Goal: Task Accomplishment & Management: Complete application form

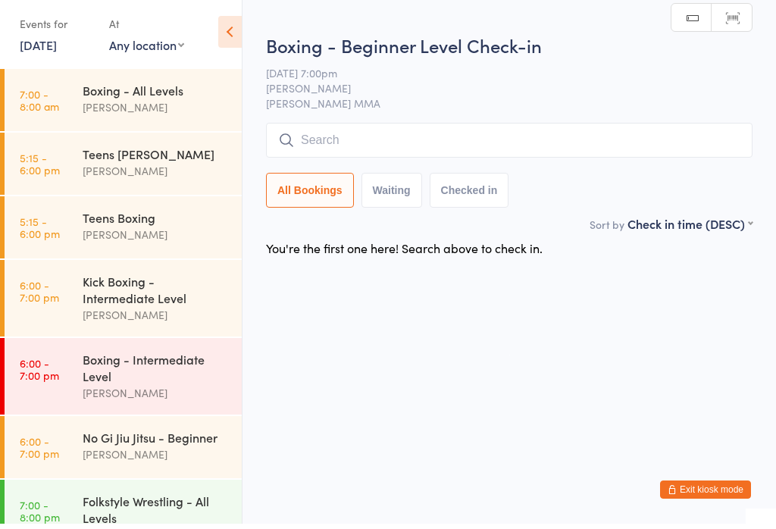
scroll to position [170, 0]
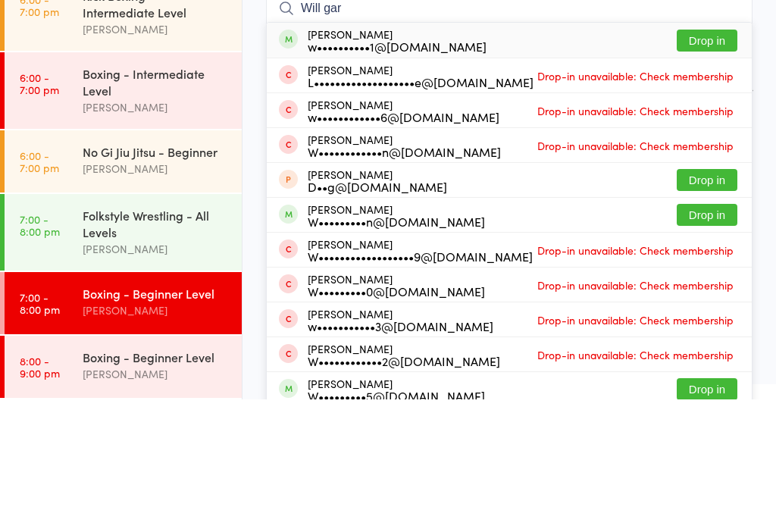
type input "Will gar"
click at [720, 159] on button "Drop in" at bounding box center [707, 170] width 61 height 22
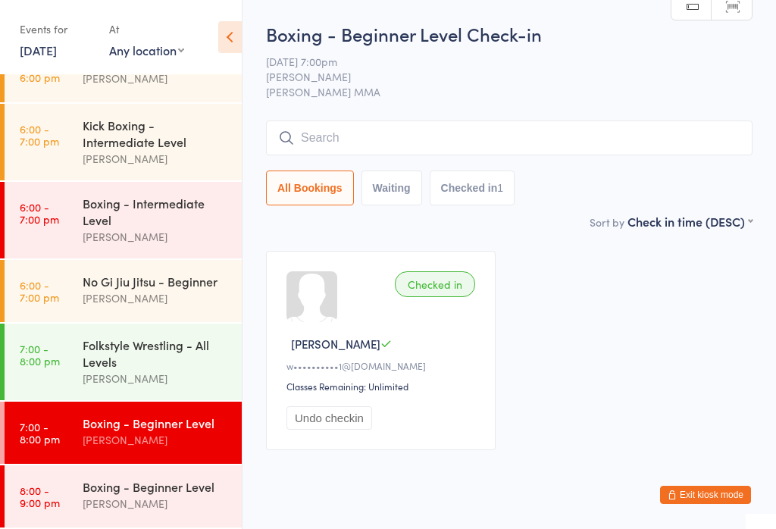
click at [721, 495] on button "Exit kiosk mode" at bounding box center [705, 495] width 91 height 18
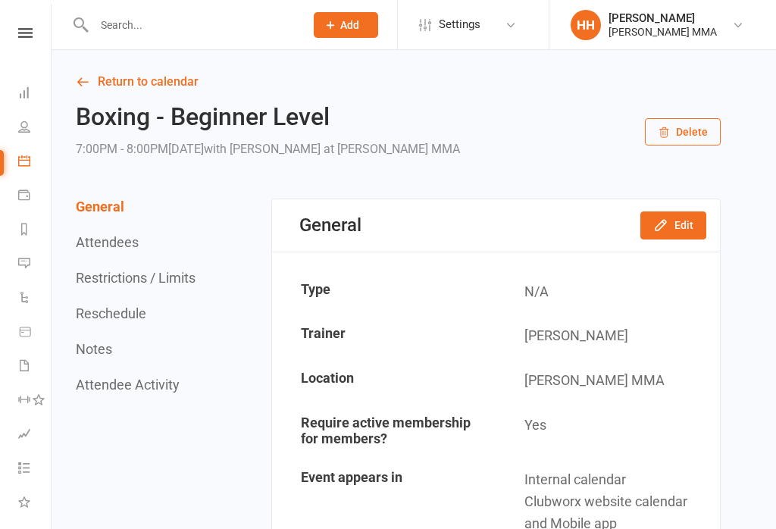
click at [254, 35] on input "text" at bounding box center [191, 24] width 205 height 21
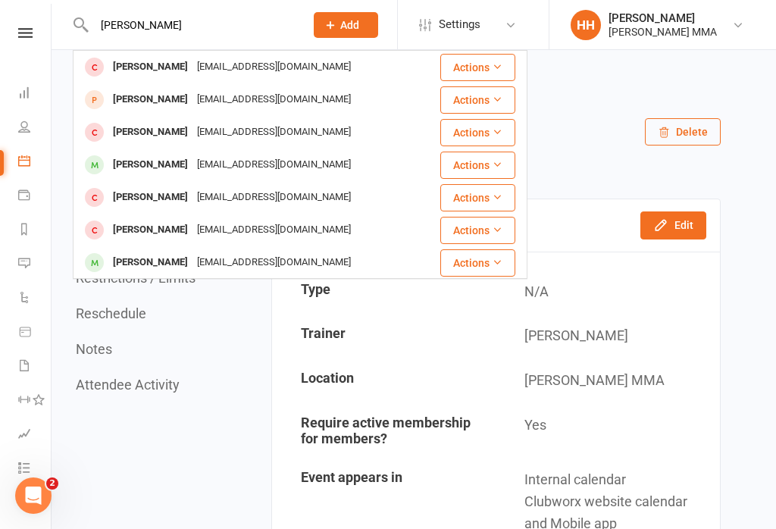
type input "[PERSON_NAME]"
click at [376, 71] on div "Nick Lowe Loweat@outlook.com" at bounding box center [256, 67] width 364 height 31
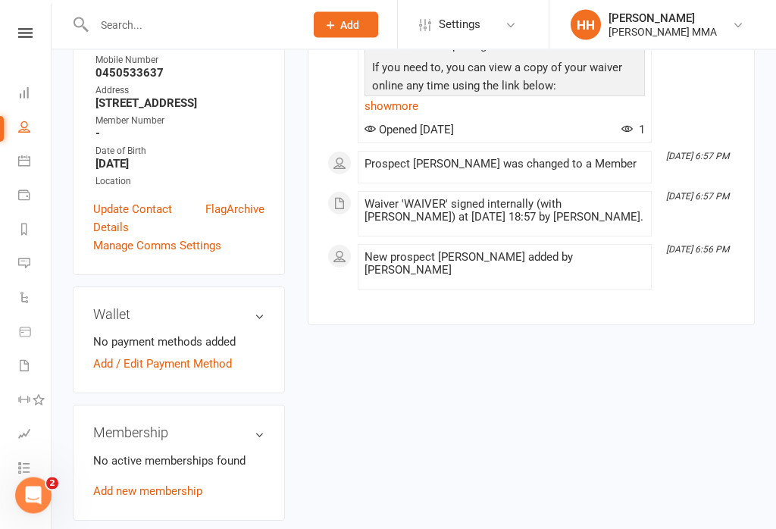
scroll to position [347, 0]
click at [174, 484] on link "Add new membership" at bounding box center [147, 491] width 109 height 14
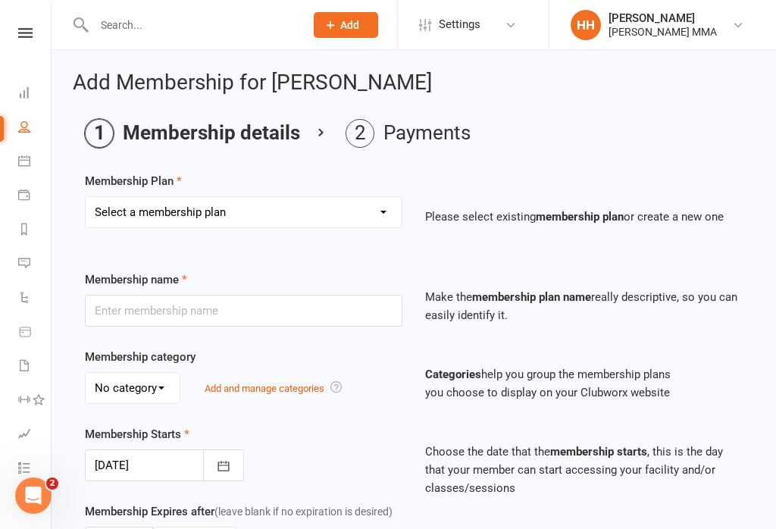
click at [302, 201] on select "Select a membership plan Create new Membership Plan Unlimited Membership Part-t…" at bounding box center [244, 212] width 316 height 30
select select "2"
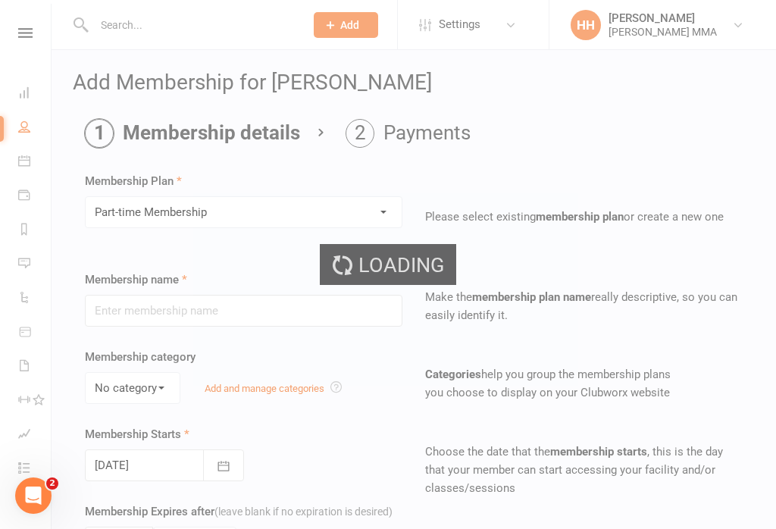
type input "Part-time Membership"
select select "0"
type input "0"
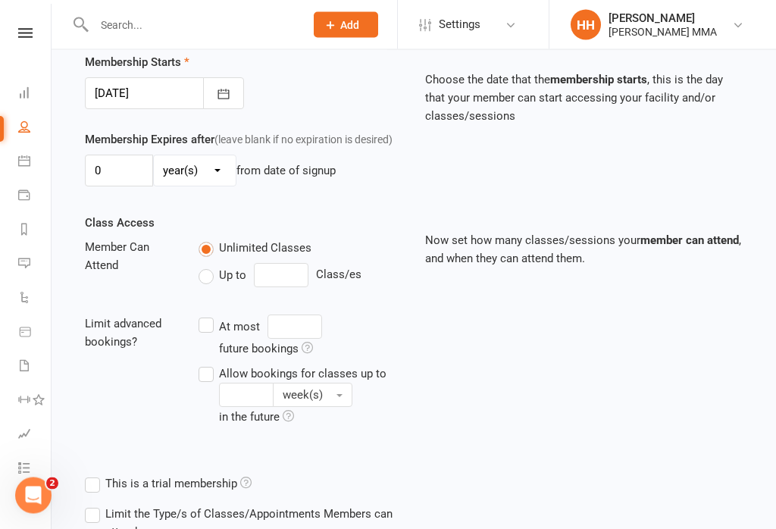
scroll to position [479, 0]
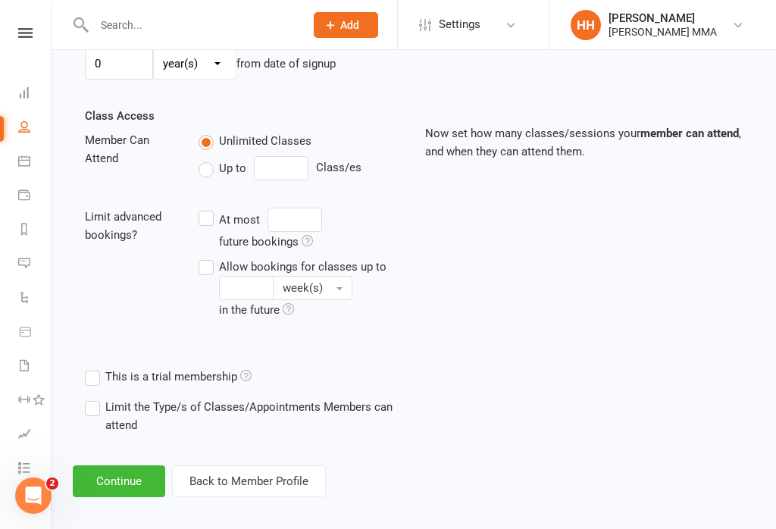
click at [142, 479] on button "Continue" at bounding box center [119, 481] width 92 height 32
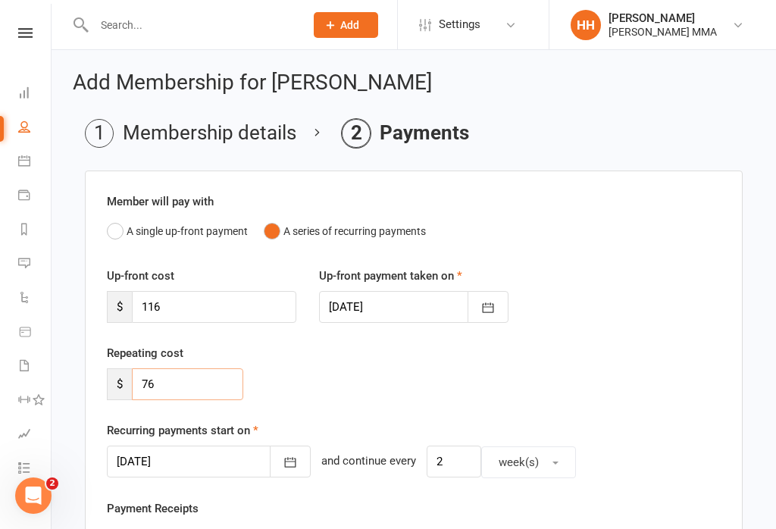
click at [235, 390] on input "76" at bounding box center [187, 384] width 111 height 32
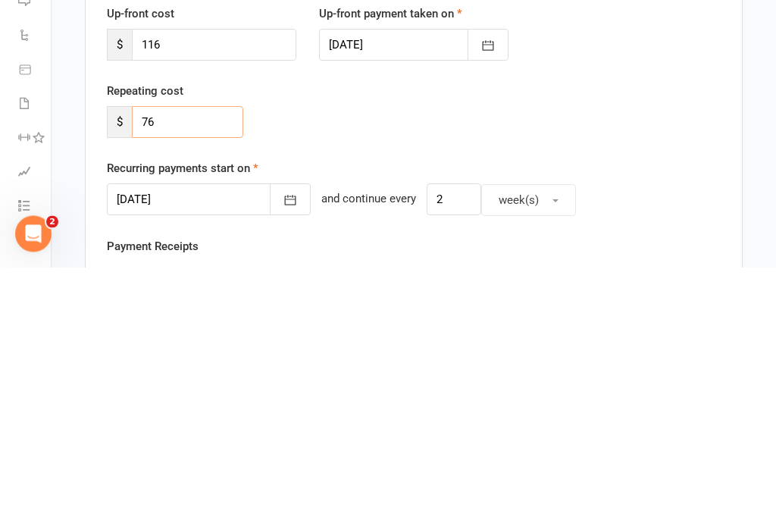
click at [197, 368] on input "76" at bounding box center [187, 384] width 111 height 32
click at [218, 291] on input "116" at bounding box center [214, 307] width 164 height 32
click at [191, 291] on input "116" at bounding box center [214, 307] width 164 height 32
click at [197, 291] on input "116" at bounding box center [214, 307] width 164 height 32
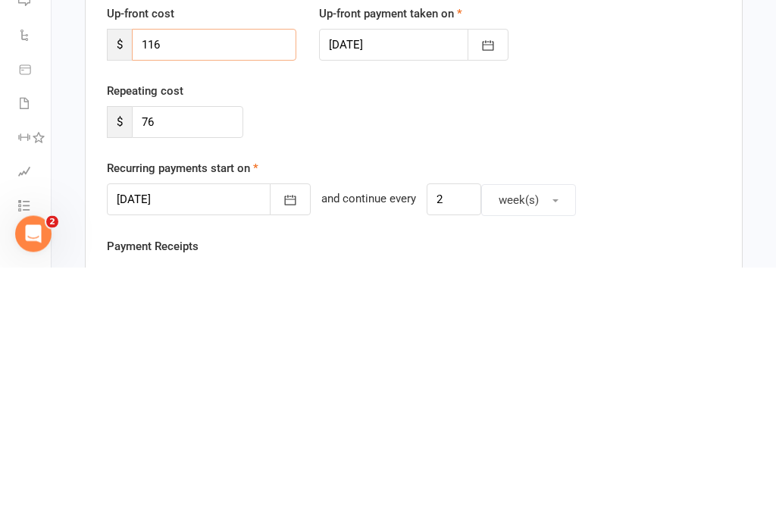
paste input "7"
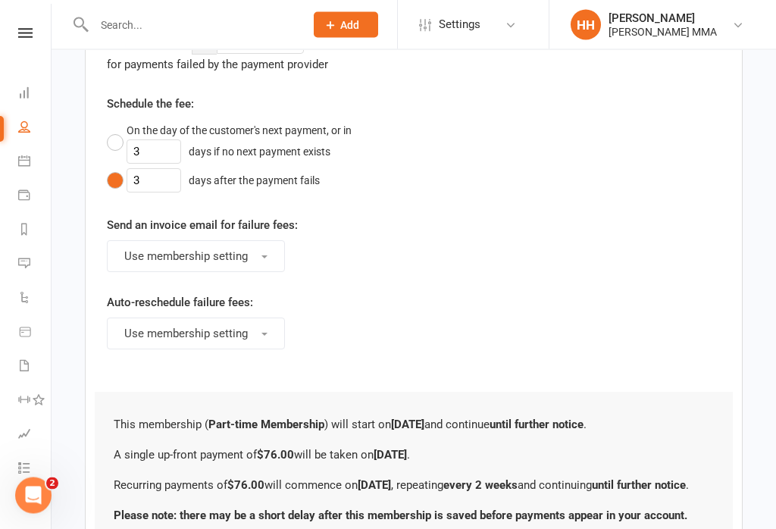
scroll to position [895, 0]
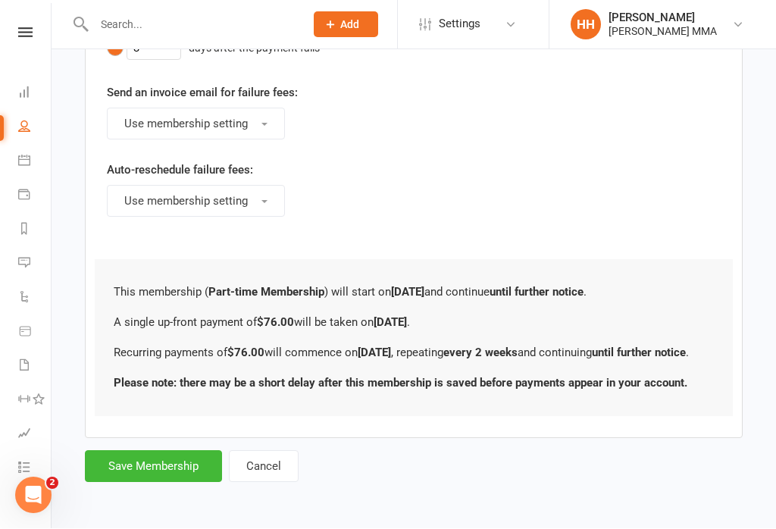
type input "76"
click at [177, 478] on button "Save Membership" at bounding box center [153, 467] width 137 height 32
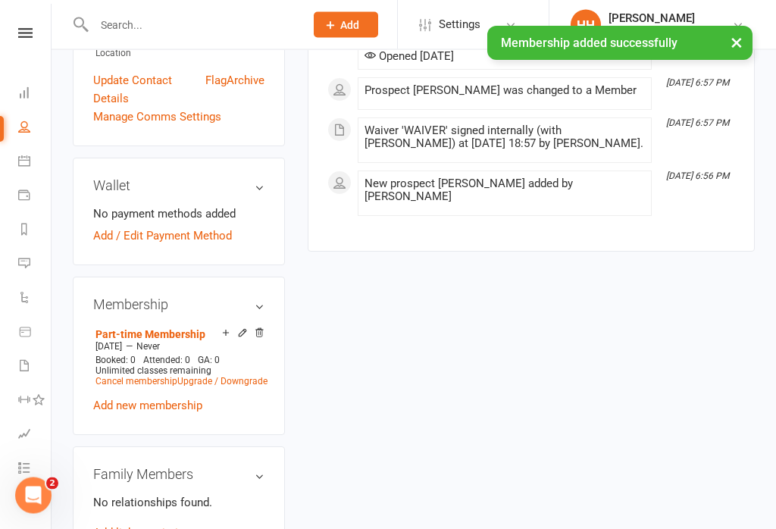
scroll to position [495, 0]
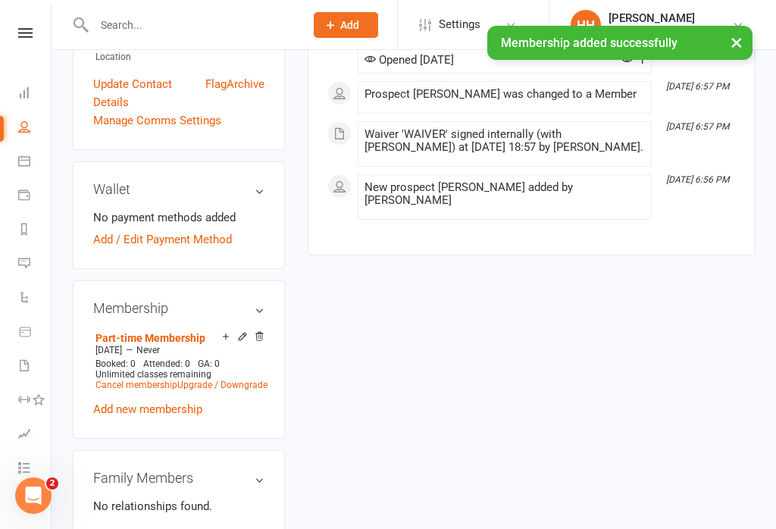
click at [199, 230] on link "Add / Edit Payment Method" at bounding box center [162, 239] width 139 height 18
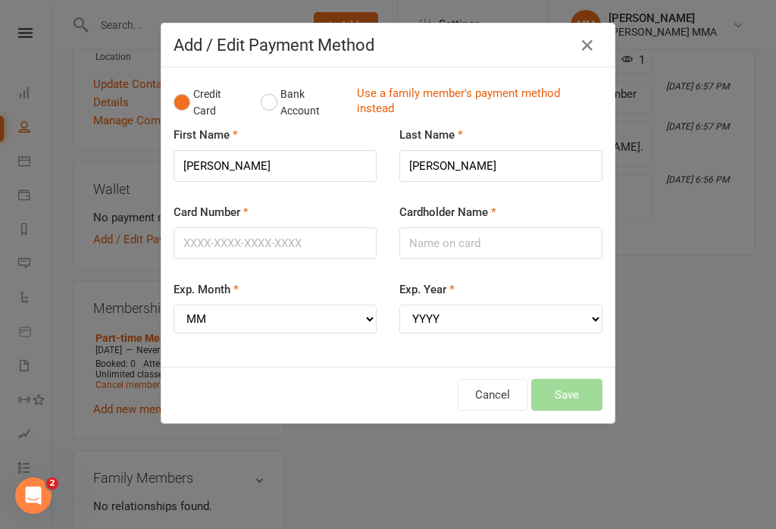
click at [269, 95] on button "Bank Account" at bounding box center [303, 103] width 84 height 46
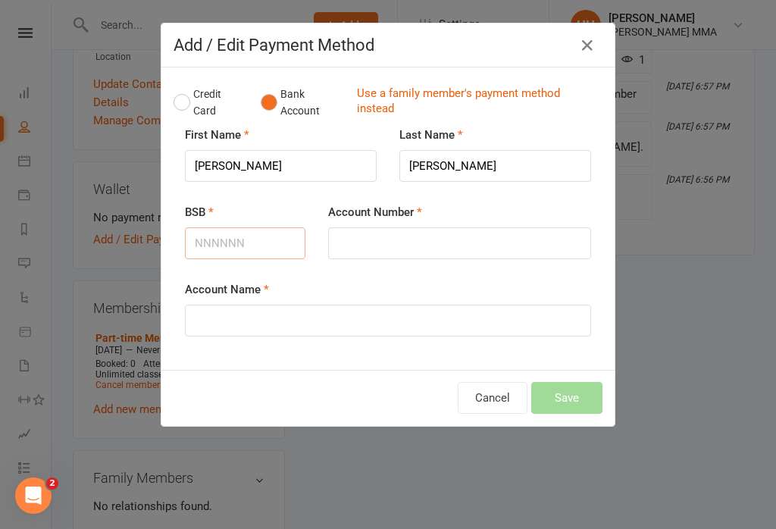
click at [239, 240] on input "BSB" at bounding box center [245, 243] width 120 height 32
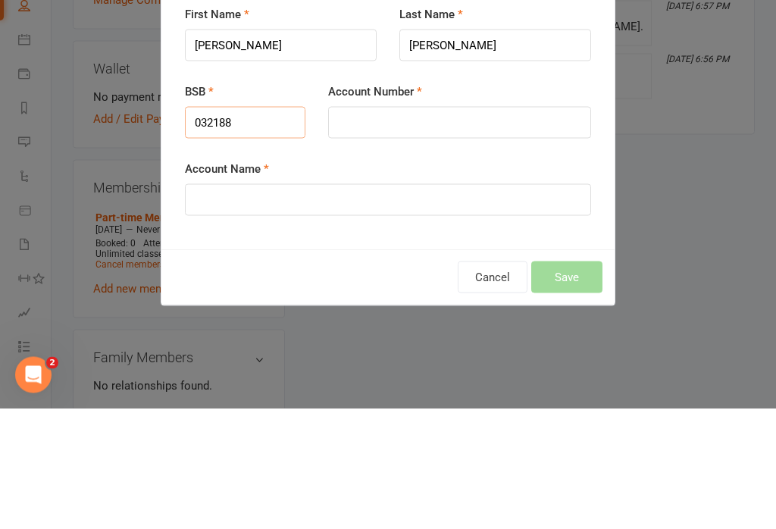
type input "032188"
click at [426, 227] on input "Account Number" at bounding box center [459, 243] width 263 height 32
type input "498686"
click at [344, 280] on div "Account Name" at bounding box center [388, 308] width 406 height 56
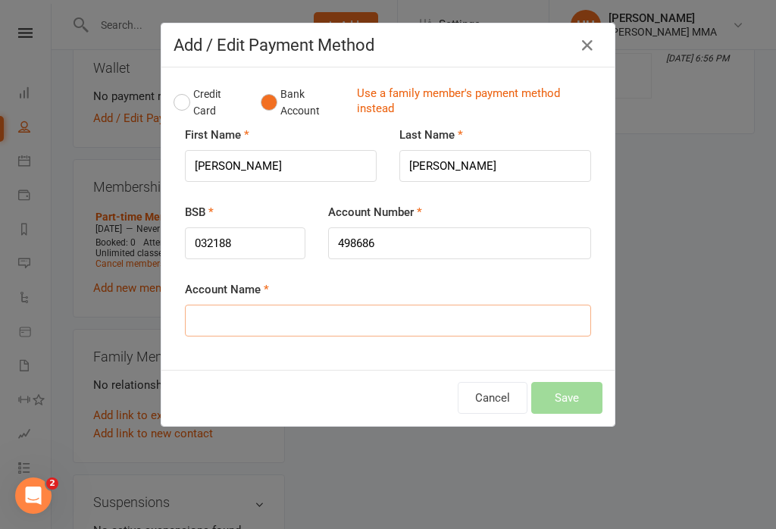
click at [325, 312] on input "Account Name" at bounding box center [388, 321] width 406 height 32
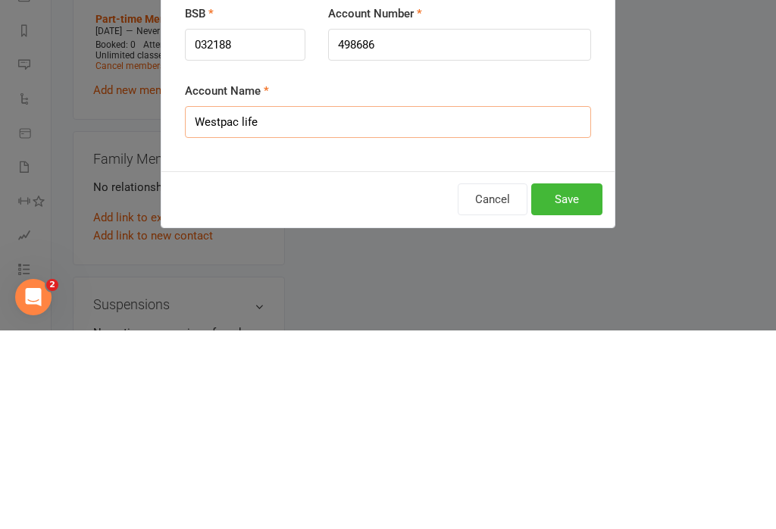
type input "Westpac life"
click at [577, 382] on button "Save" at bounding box center [566, 398] width 71 height 32
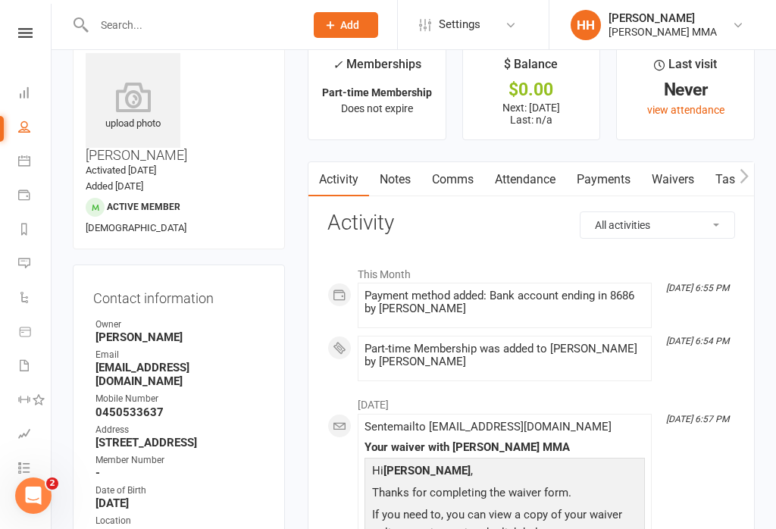
scroll to position [0, 0]
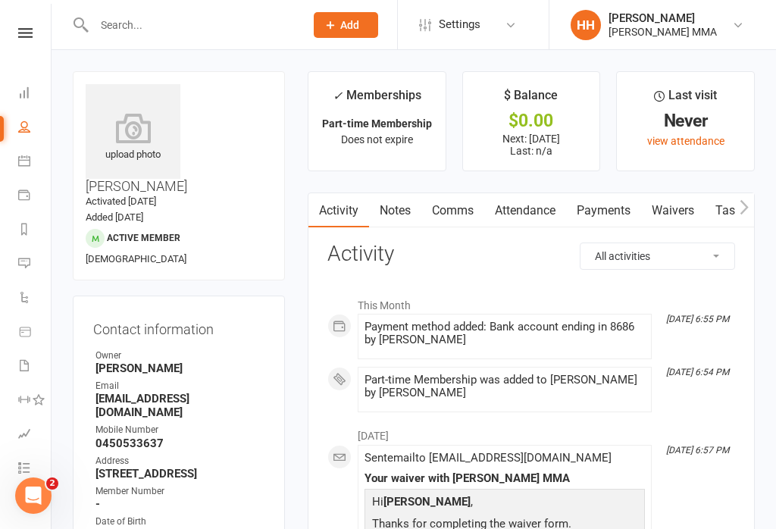
click at [680, 221] on link "Waivers" at bounding box center [673, 210] width 64 height 35
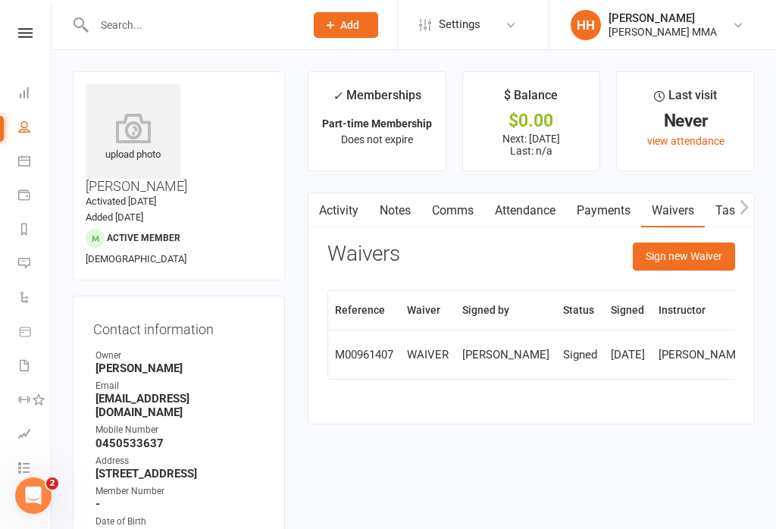
click at [686, 266] on button "Sign new Waiver" at bounding box center [684, 255] width 102 height 27
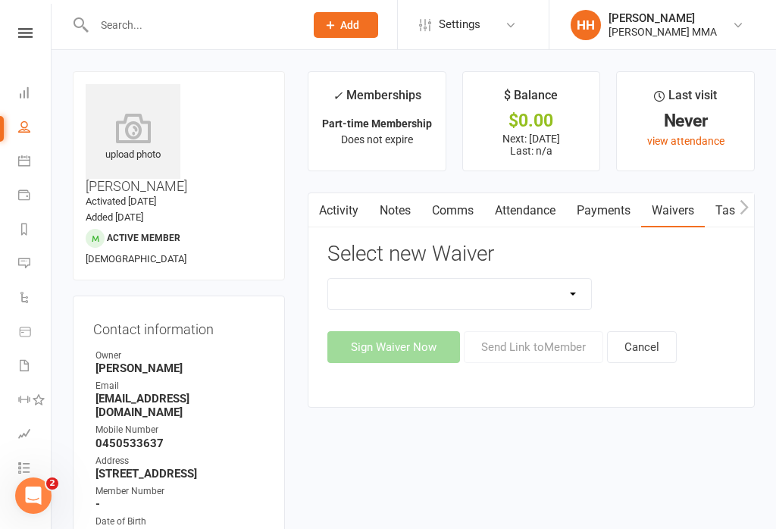
click at [553, 298] on select "Do not use - MEMBER GENERAL WAIVER Do not use - MEMBERSHIP SIGN UP Do not use -…" at bounding box center [459, 294] width 263 height 30
select select "10456"
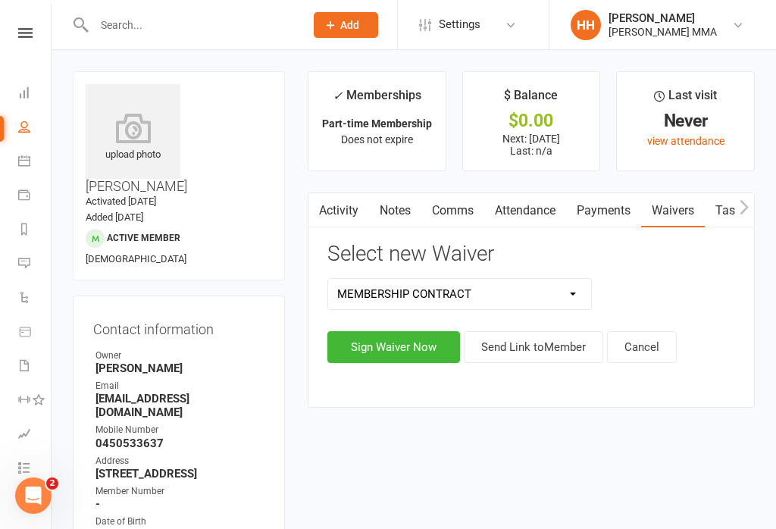
click at [414, 361] on button "Sign Waiver Now" at bounding box center [393, 347] width 133 height 32
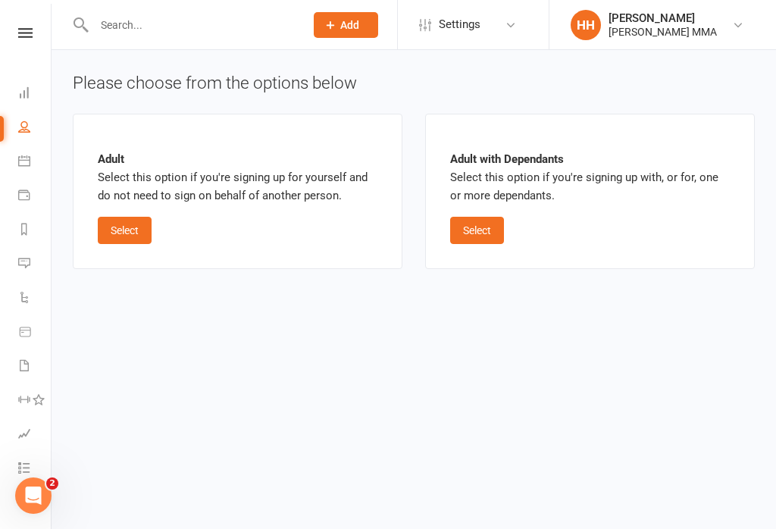
click at [130, 235] on button "Select" at bounding box center [125, 230] width 54 height 27
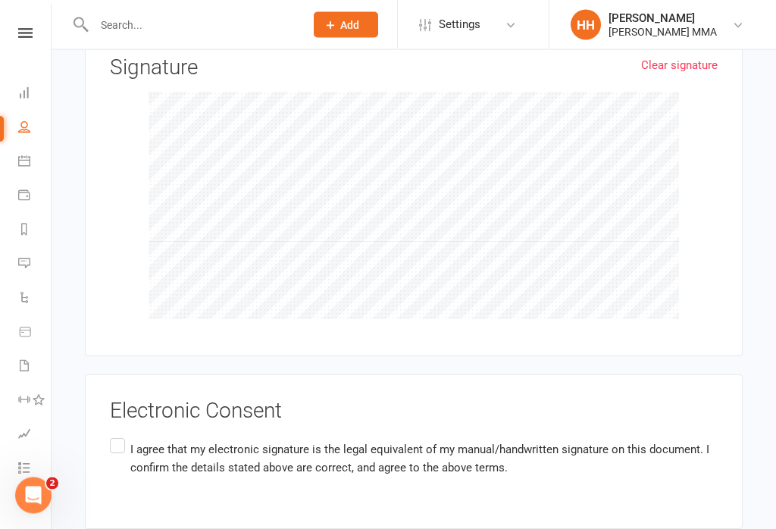
scroll to position [1380, 0]
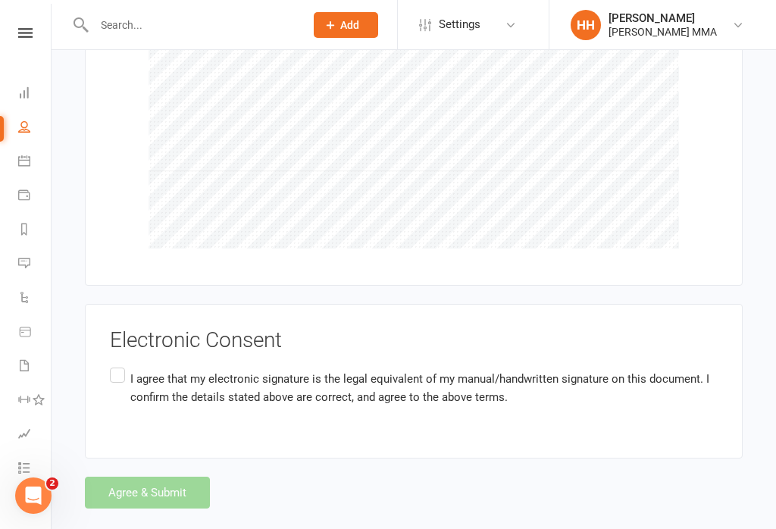
click at [119, 364] on label "I agree that my electronic signature is the legal equivalent of my manual/handw…" at bounding box center [414, 388] width 608 height 48
click at [119, 364] on input "I agree that my electronic signature is the legal equivalent of my manual/handw…" at bounding box center [115, 364] width 10 height 0
click at [170, 477] on button "Agree & Submit" at bounding box center [147, 493] width 125 height 32
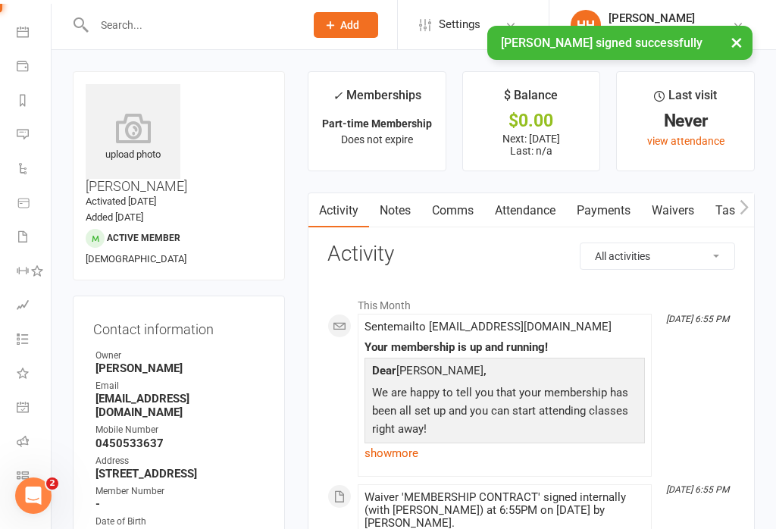
scroll to position [127, 2]
click at [17, 477] on icon at bounding box center [23, 477] width 12 height 12
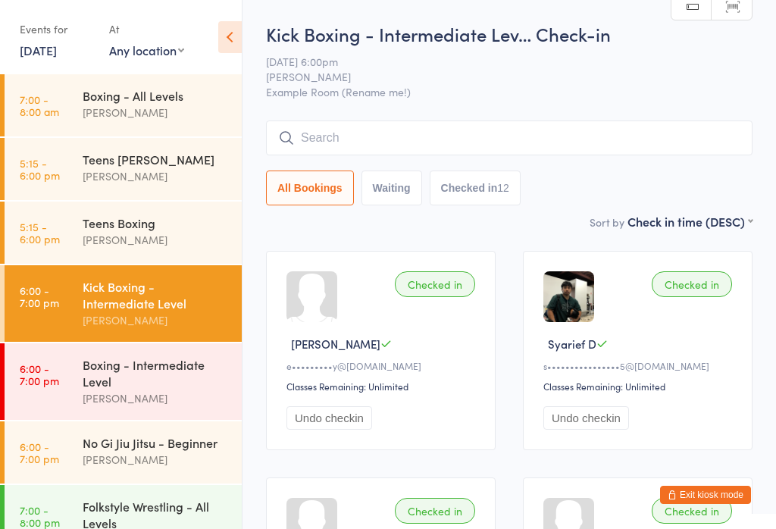
click at [155, 94] on div "Boxing - All Levels" at bounding box center [156, 95] width 146 height 17
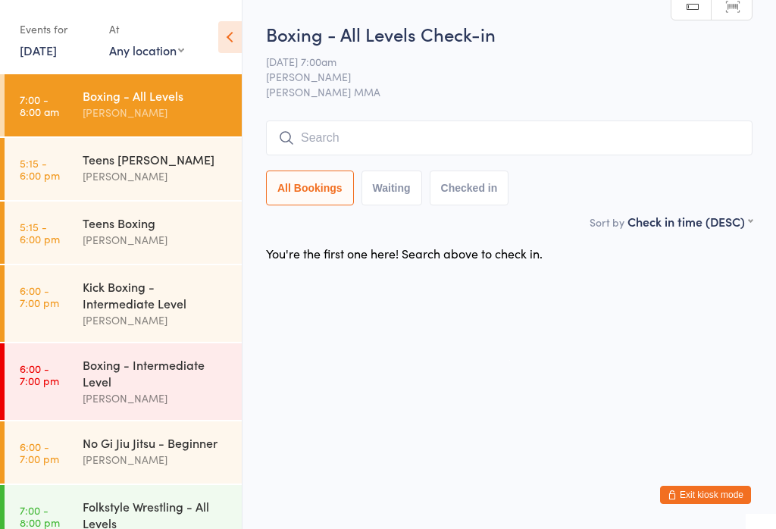
click at [181, 104] on div "Boxing - All Levels" at bounding box center [156, 95] width 146 height 17
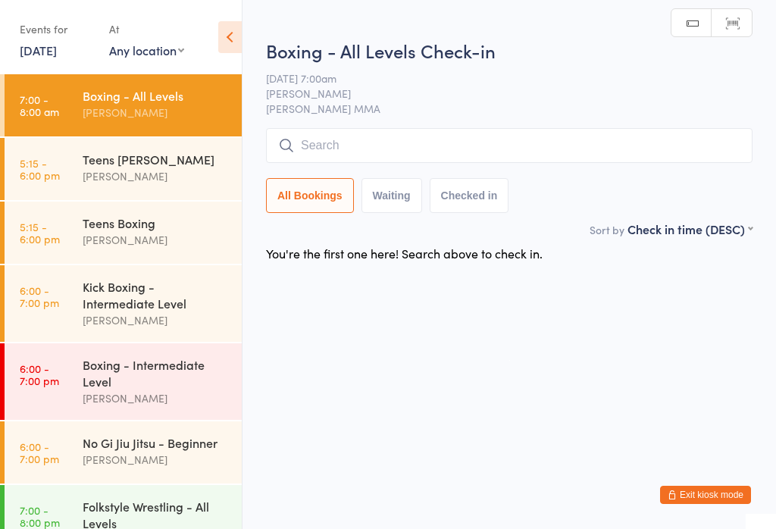
click at [508, 139] on input "search" at bounding box center [509, 145] width 486 height 35
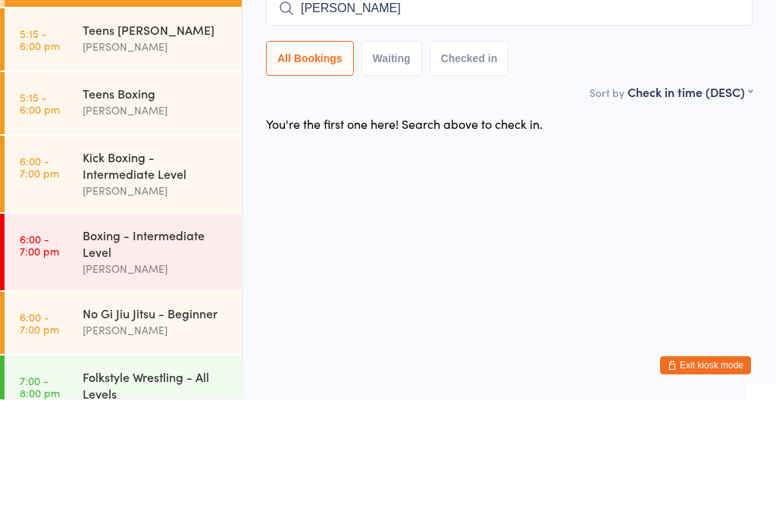
type input "[PERSON_NAME]"
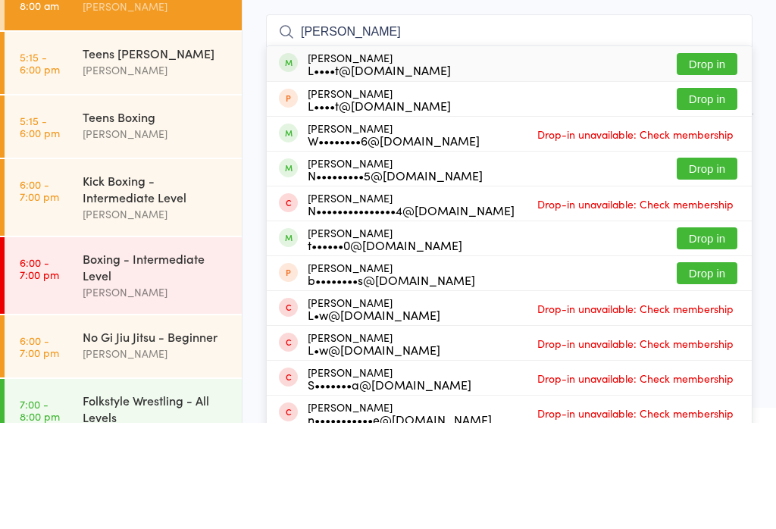
click at [703, 159] on button "Drop in" at bounding box center [707, 170] width 61 height 22
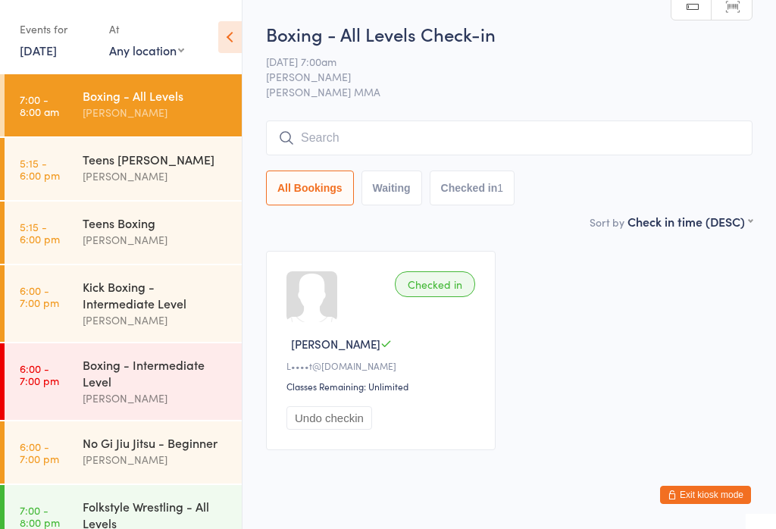
click at [439, 140] on input "search" at bounding box center [509, 137] width 486 height 35
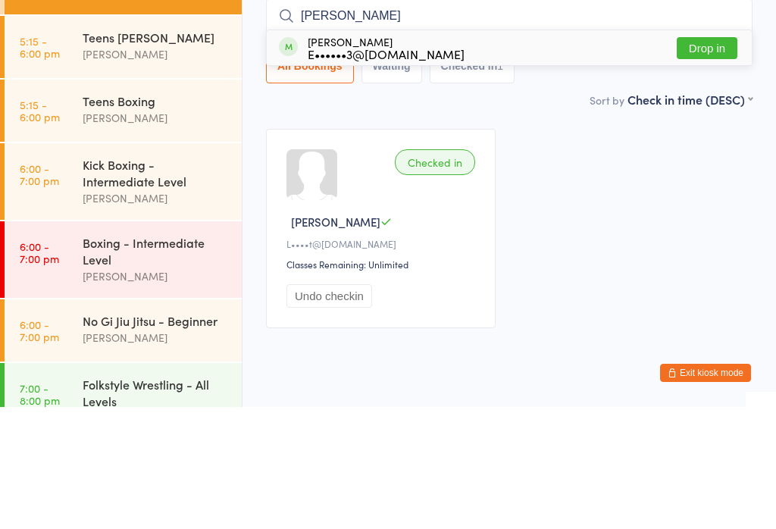
type input "[PERSON_NAME]"
click at [708, 159] on button "Drop in" at bounding box center [707, 170] width 61 height 22
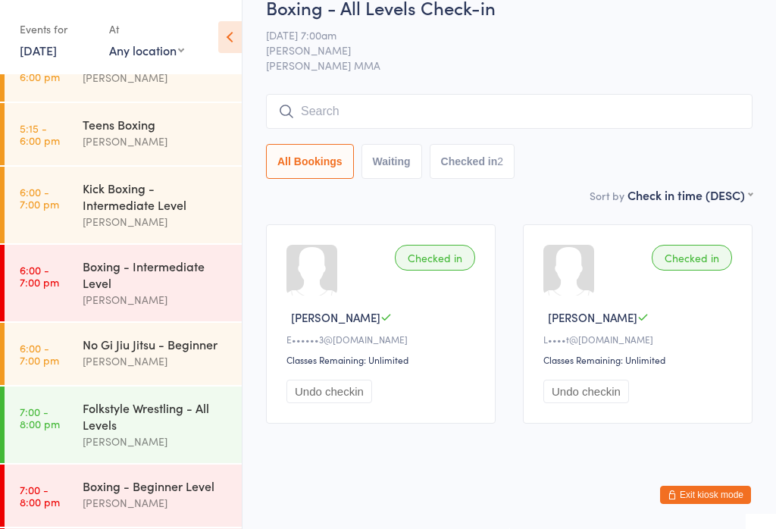
scroll to position [129, 0]
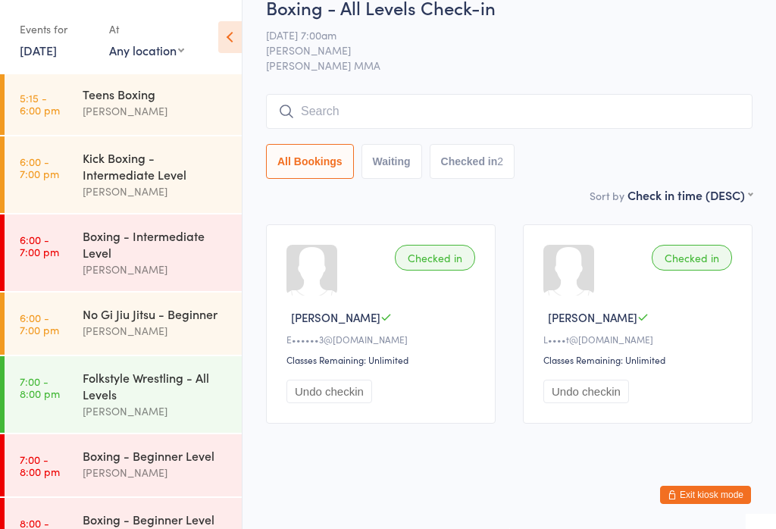
click at [119, 397] on div "Folkstyle Wrestling - All Levels" at bounding box center [156, 385] width 146 height 33
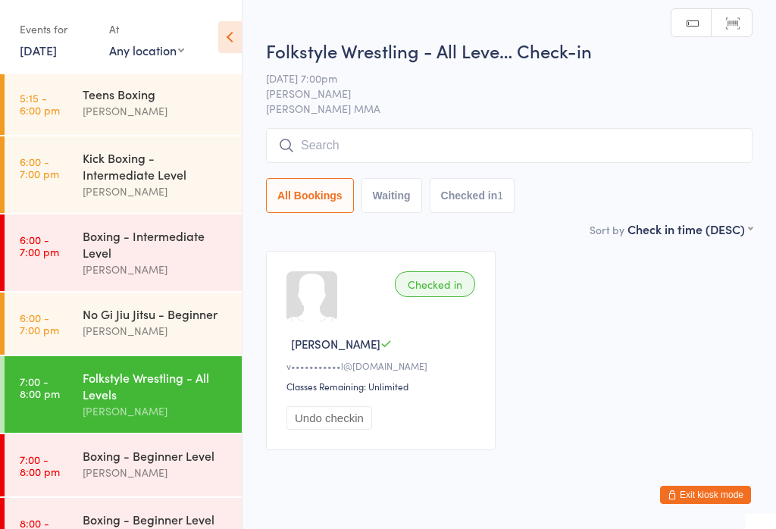
click at [339, 143] on input "search" at bounding box center [509, 145] width 486 height 35
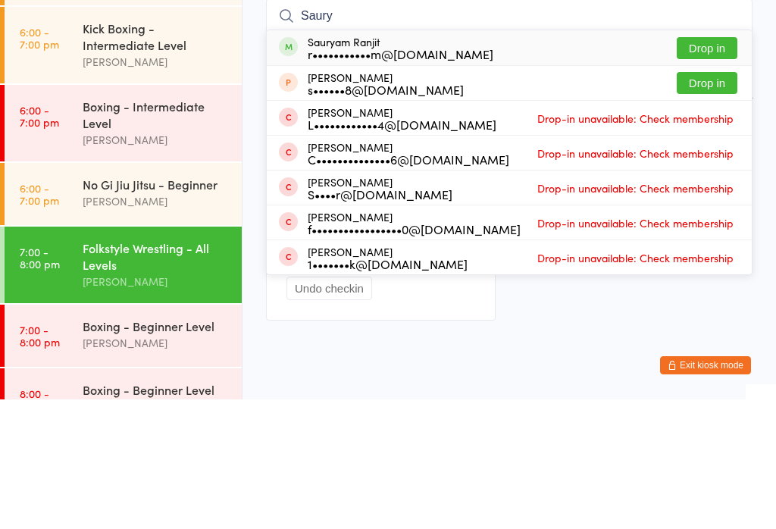
type input "Saury"
click at [712, 167] on button "Drop in" at bounding box center [707, 178] width 61 height 22
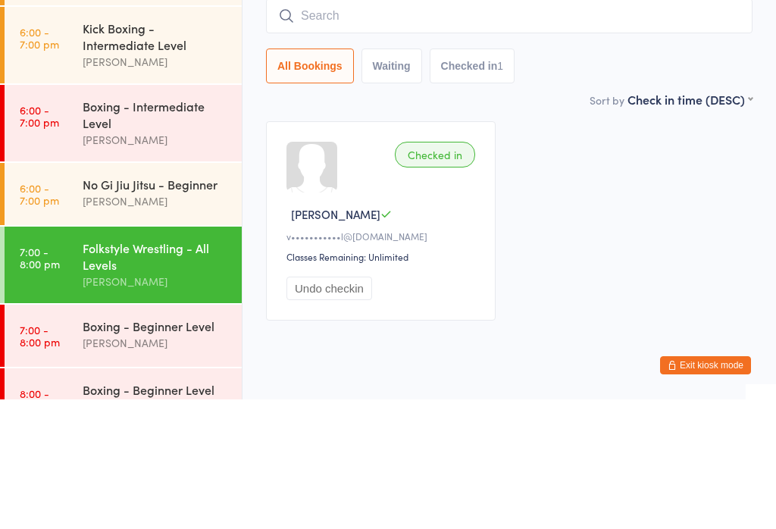
scroll to position [45, 0]
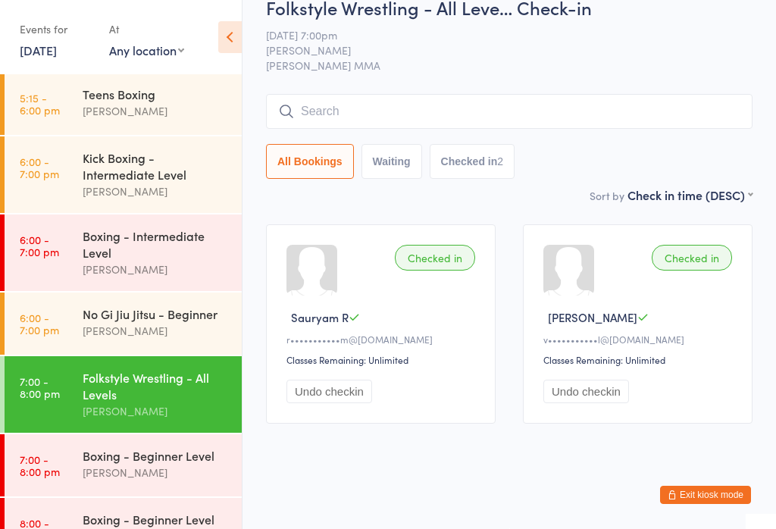
click at [377, 94] on input "search" at bounding box center [509, 111] width 486 height 35
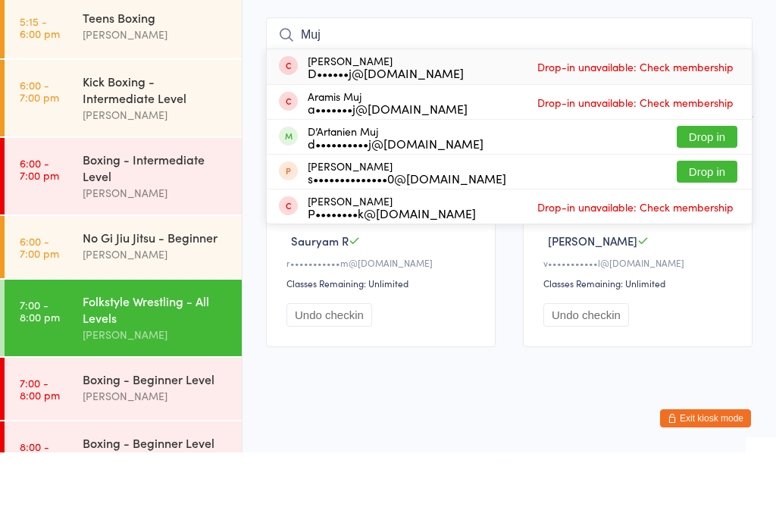
type input "Muj"
click at [706, 202] on button "Drop in" at bounding box center [707, 213] width 61 height 22
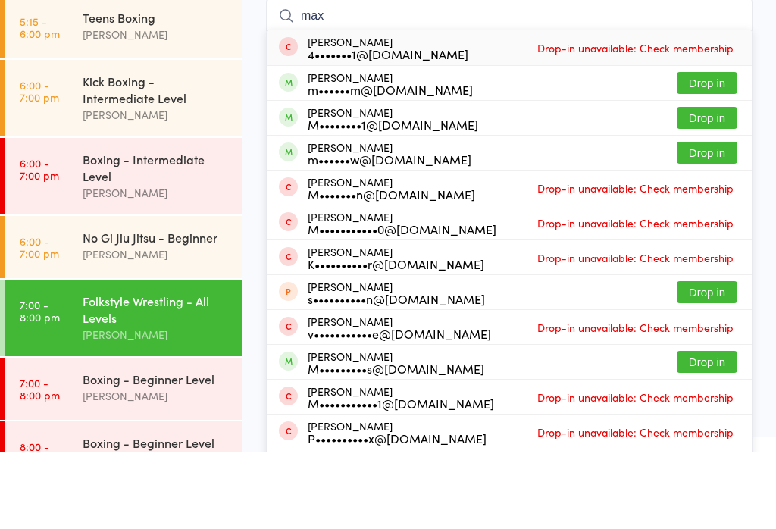
type input "max"
click at [708, 183] on button "Drop in" at bounding box center [707, 194] width 61 height 22
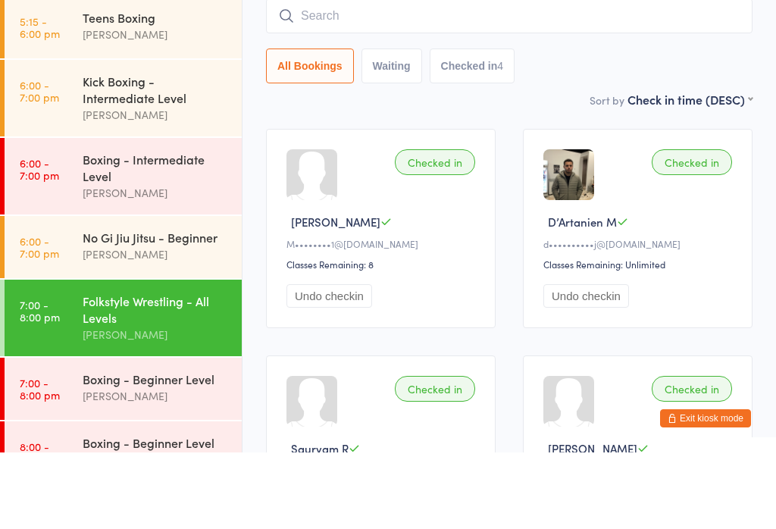
click at [358, 167] on div "Sort by Check in time (DESC) First name (ASC) First name (DESC) Last name (ASC)…" at bounding box center [509, 175] width 486 height 17
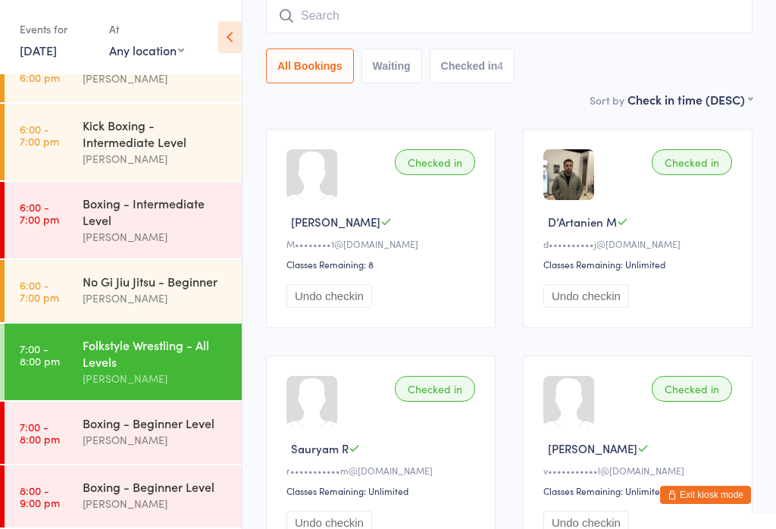
scroll to position [170, 0]
click at [380, 26] on input "search" at bounding box center [509, 15] width 486 height 35
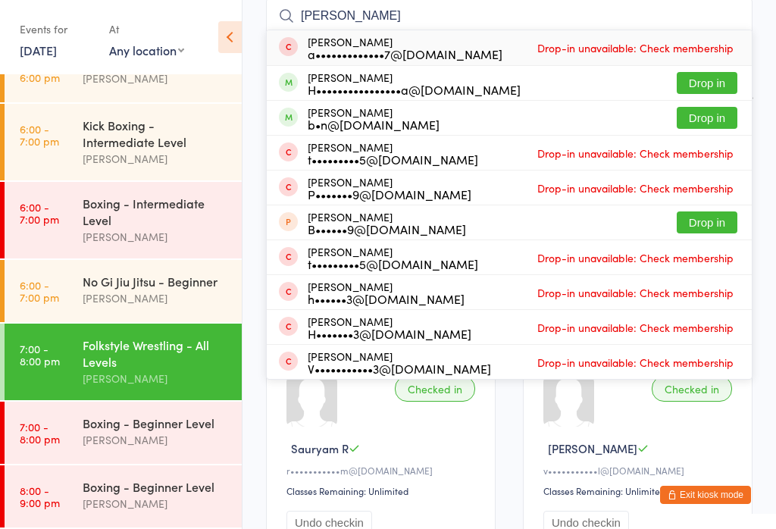
type input "[PERSON_NAME]"
click at [718, 85] on button "Drop in" at bounding box center [707, 83] width 61 height 22
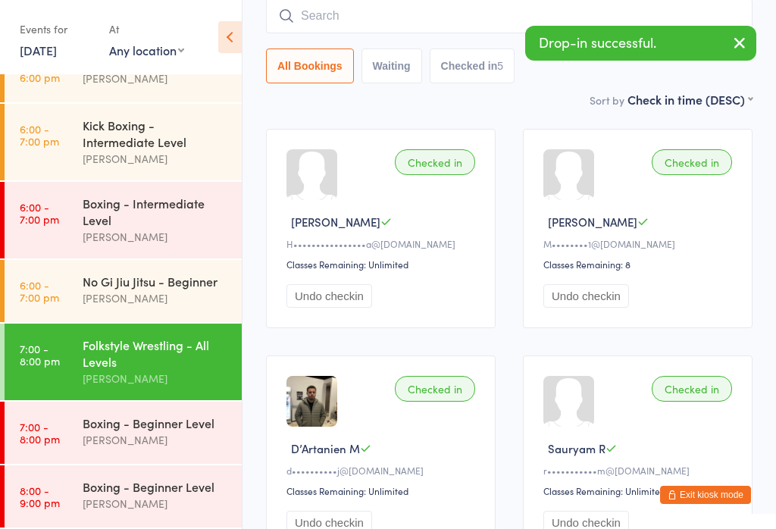
click at [480, 105] on div "Sort by Check in time (DESC) First name (ASC) First name (DESC) Last name (ASC)…" at bounding box center [509, 99] width 486 height 17
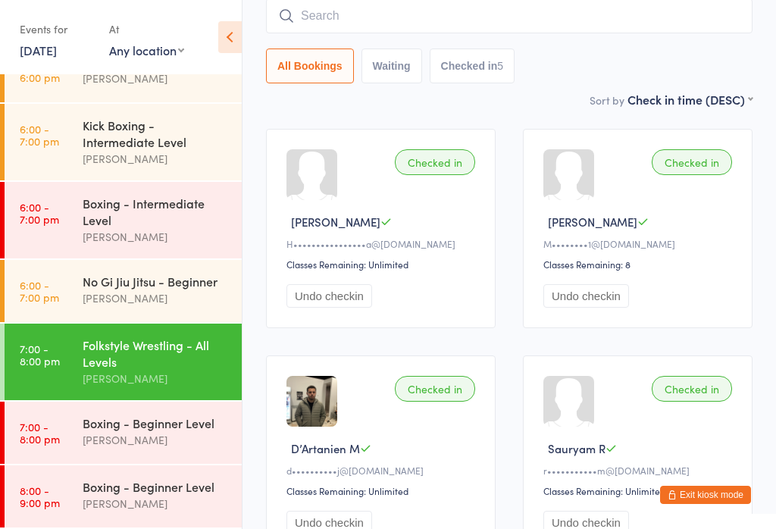
click at [175, 439] on div "[PERSON_NAME]" at bounding box center [156, 439] width 146 height 17
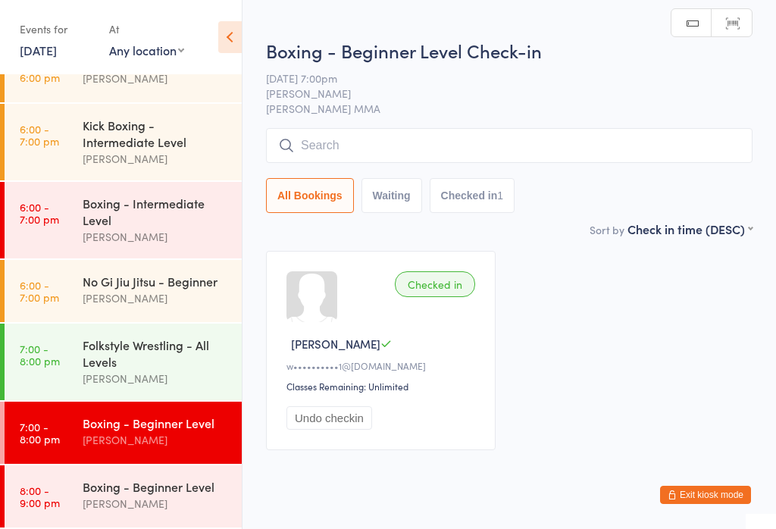
click at [408, 148] on input "search" at bounding box center [509, 145] width 486 height 35
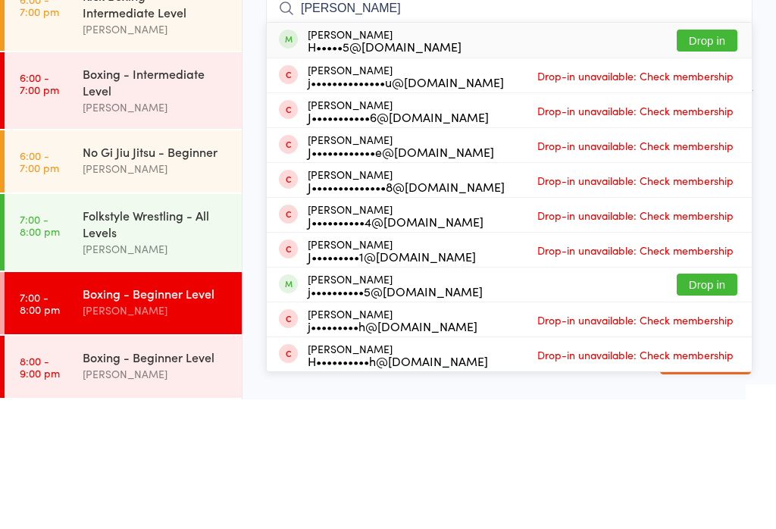
type input "[PERSON_NAME]"
click at [705, 159] on button "Drop in" at bounding box center [707, 170] width 61 height 22
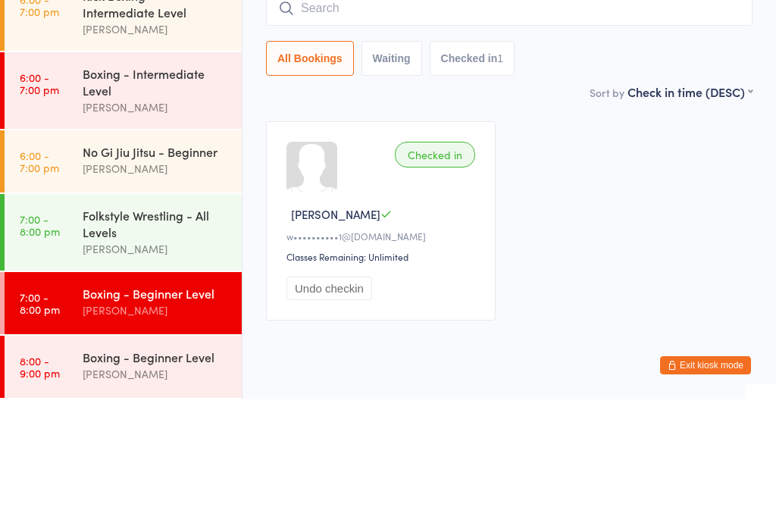
scroll to position [45, 0]
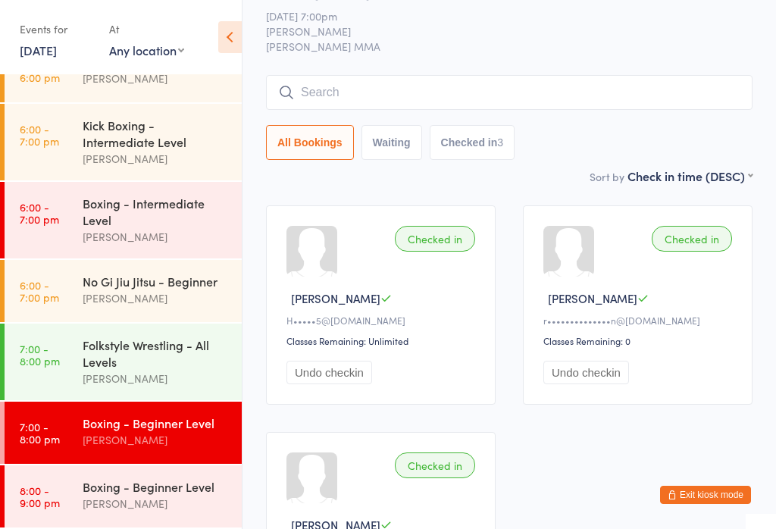
click at [16, 421] on link "7:00 - 8:00 pm Boxing - Beginner Level [PERSON_NAME]" at bounding box center [123, 433] width 237 height 62
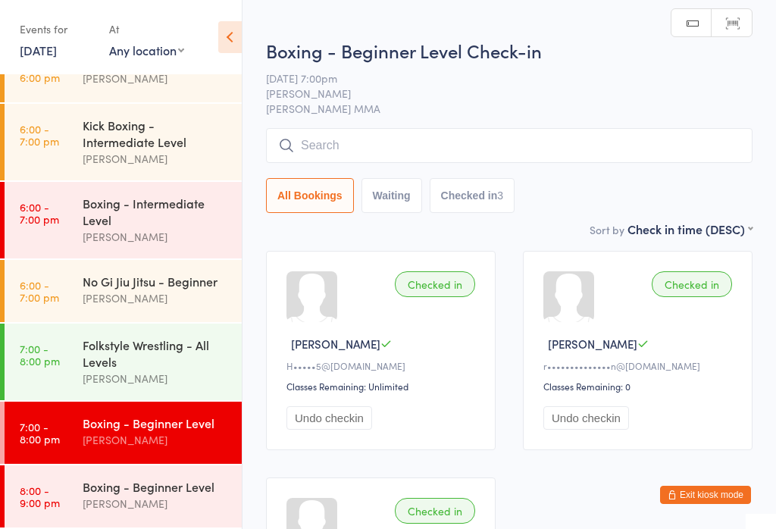
click at [627, 155] on input "search" at bounding box center [509, 145] width 486 height 35
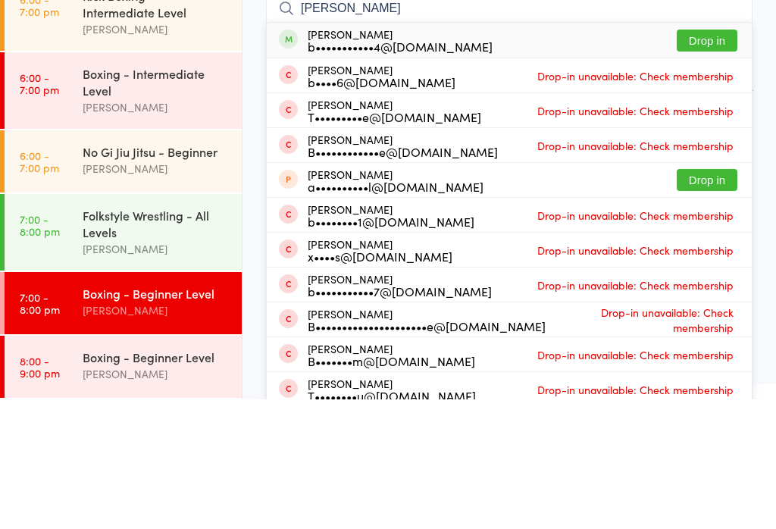
type input "[PERSON_NAME]"
click at [711, 159] on button "Drop in" at bounding box center [707, 170] width 61 height 22
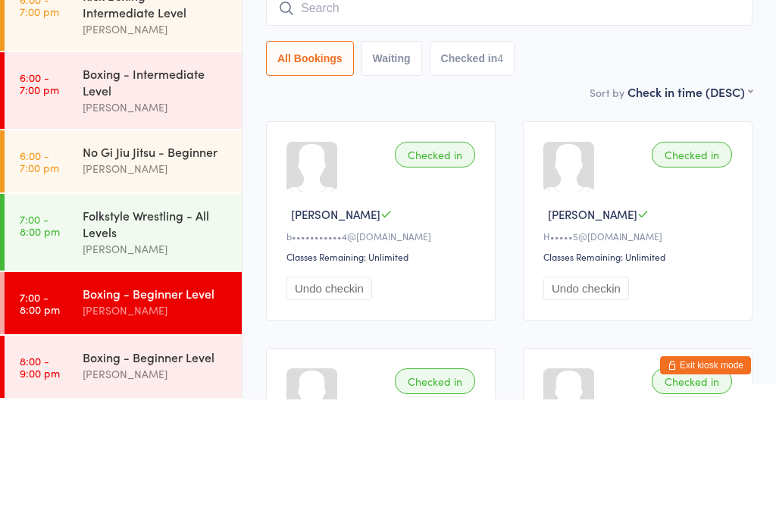
scroll to position [147, 0]
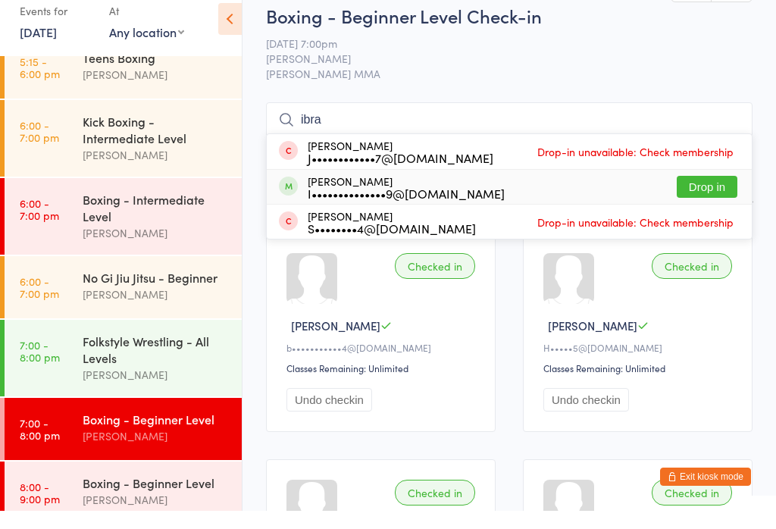
type input "ibra"
click at [705, 194] on button "Drop in" at bounding box center [707, 205] width 61 height 22
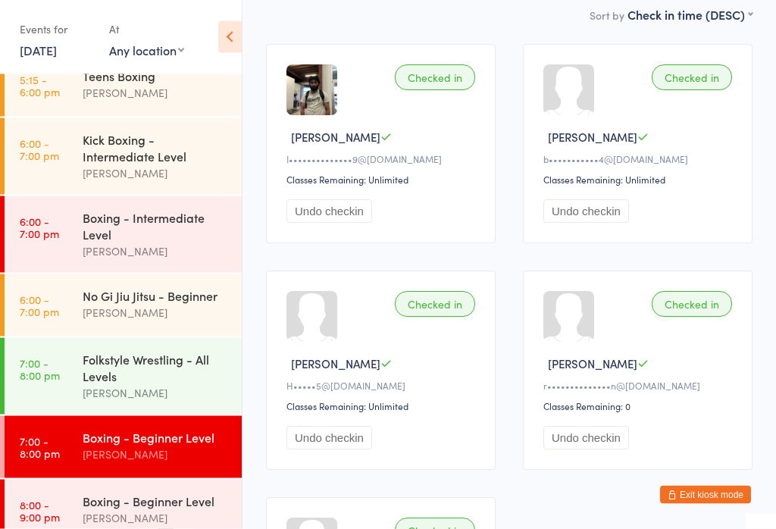
scroll to position [236, 0]
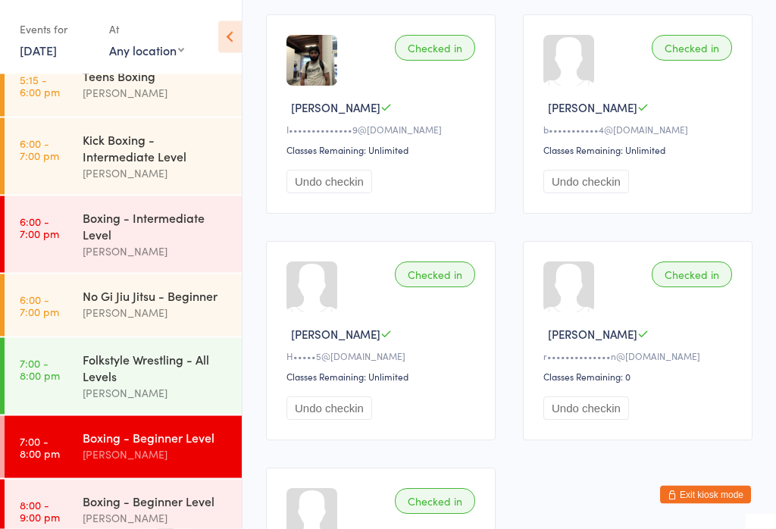
click at [186, 384] on div "Folkstyle Wrestling - All Levels" at bounding box center [156, 367] width 146 height 33
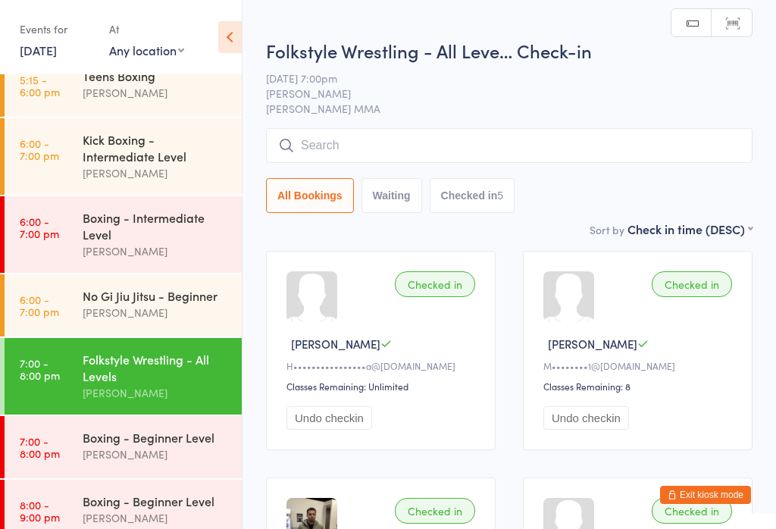
click at [488, 152] on input "search" at bounding box center [509, 145] width 486 height 35
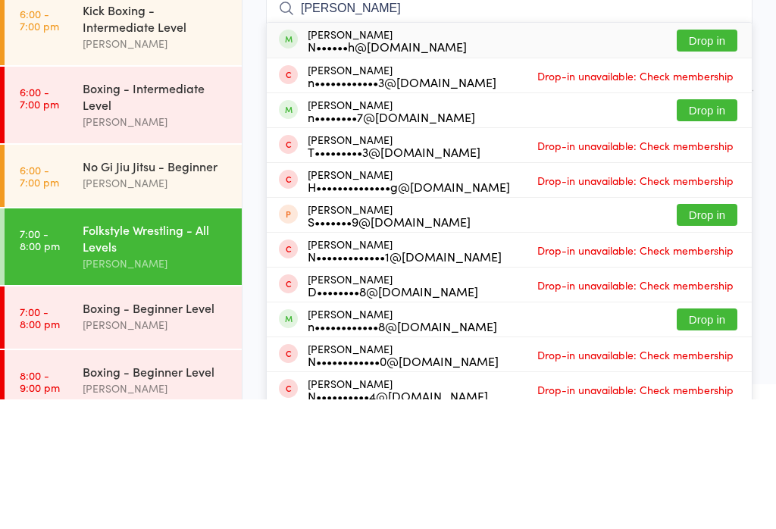
type input "[PERSON_NAME]"
click at [710, 159] on button "Drop in" at bounding box center [707, 170] width 61 height 22
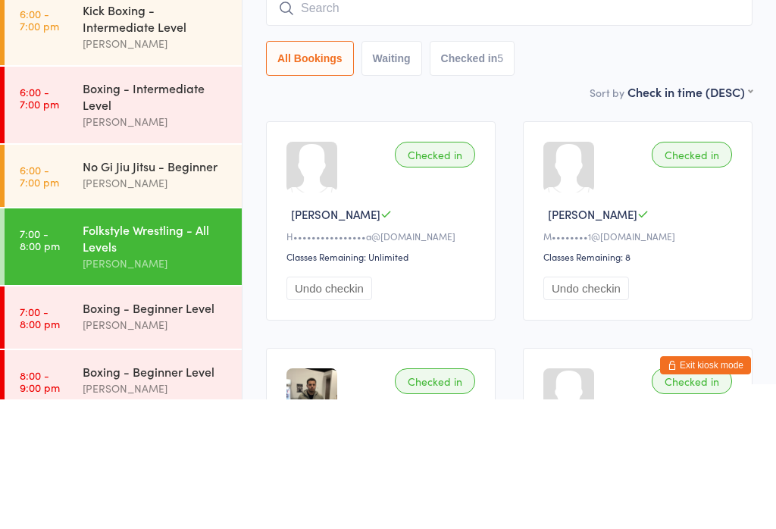
scroll to position [130, 0]
